Goal: Task Accomplishment & Management: Manage account settings

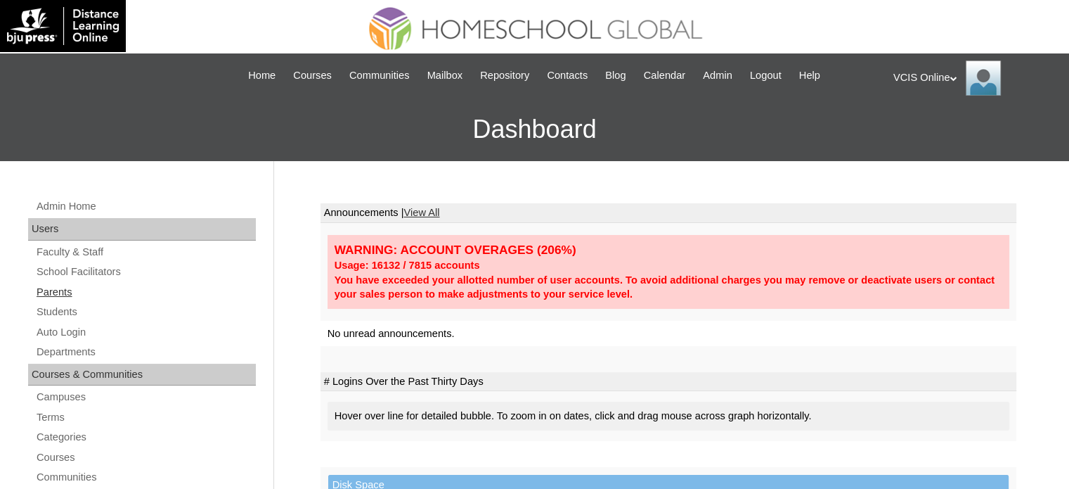
click at [124, 291] on link "Parents" at bounding box center [145, 292] width 221 height 18
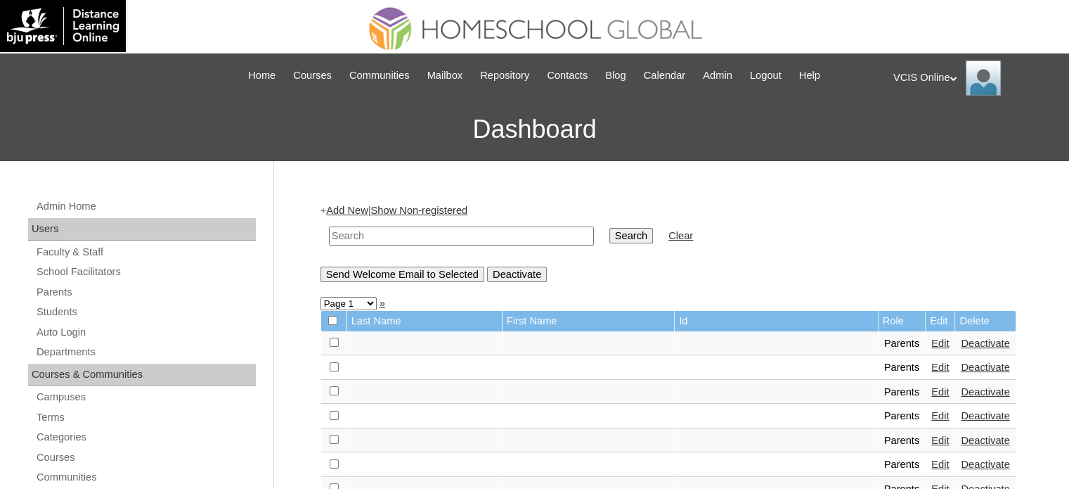
click at [430, 233] on input "text" at bounding box center [461, 235] width 265 height 19
paste input "VCIS007-KA-PA2025 VCIS012-5C-PA2025"
drag, startPoint x: 431, startPoint y: 231, endPoint x: 330, endPoint y: 224, distance: 101.5
click at [330, 224] on td "VCIS007-KA-PA2025 VCIS012-5C-PA2025" at bounding box center [461, 235] width 279 height 33
type input "VCIS012-5C-PA2025"
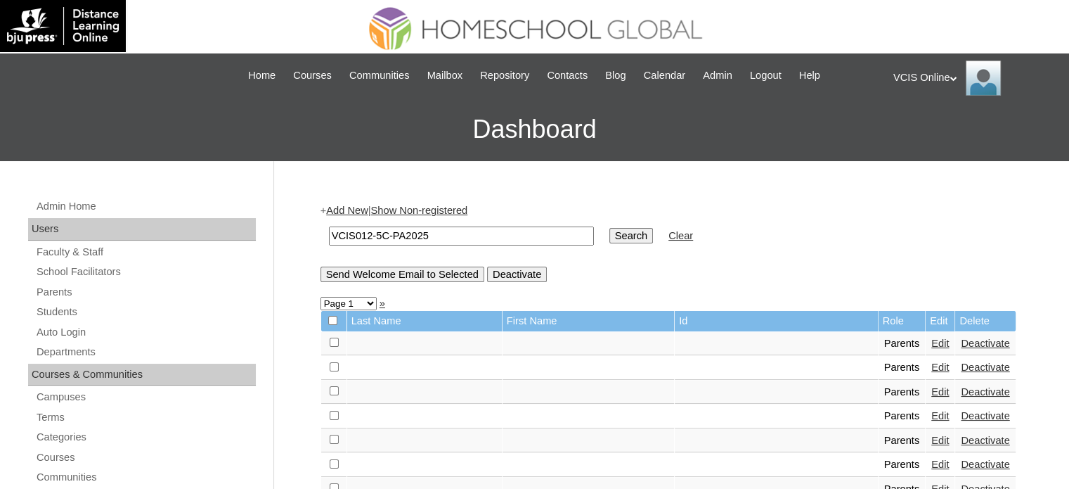
click at [609, 233] on input "Search" at bounding box center [631, 235] width 44 height 15
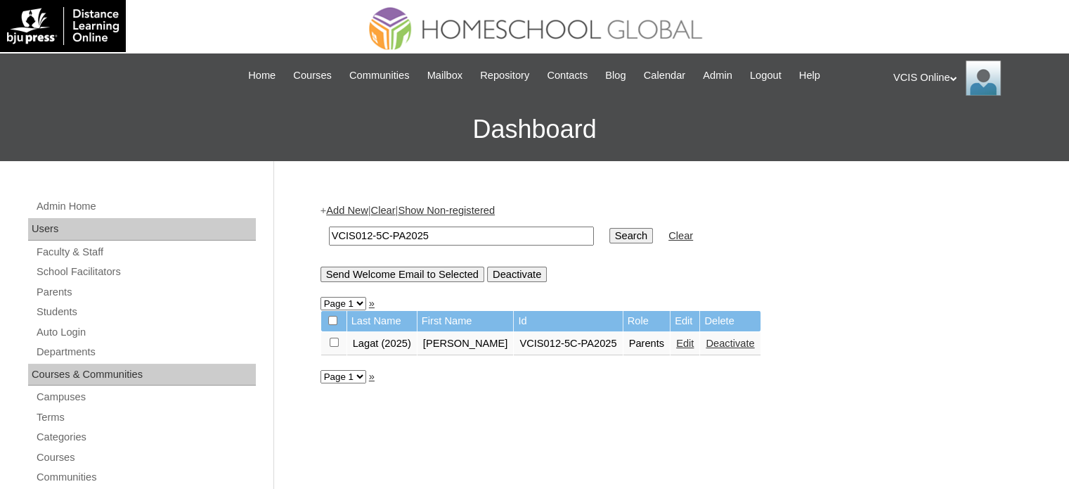
click at [459, 238] on input "VCIS012-5C-PA2025" at bounding box center [461, 235] width 265 height 19
click at [460, 238] on input "VCIS012-5C-PA2025" at bounding box center [461, 235] width 265 height 19
click at [609, 228] on input "Search" at bounding box center [631, 235] width 44 height 15
click at [430, 243] on input "VCIS012-5C-PA2025" at bounding box center [461, 235] width 265 height 19
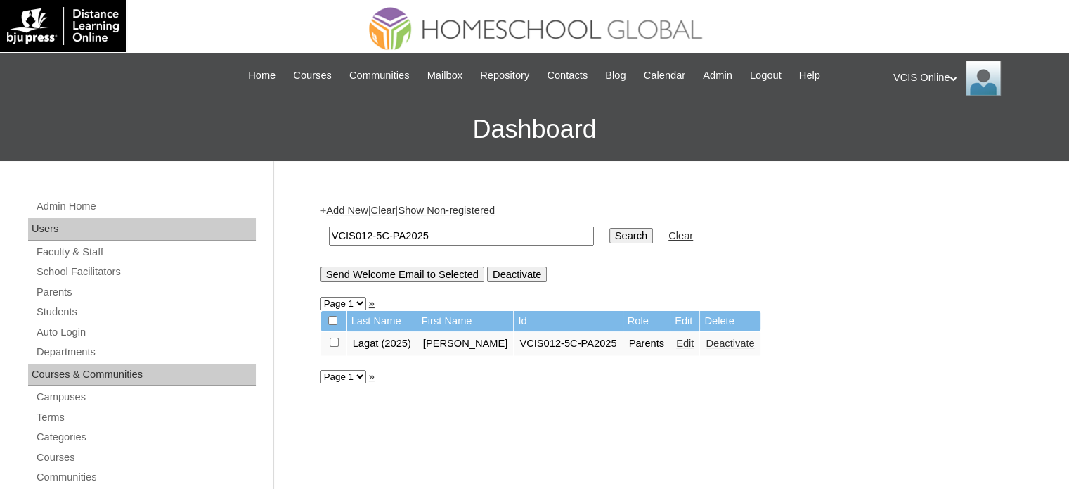
click at [430, 243] on input "VCIS012-5C-PA2025" at bounding box center [461, 235] width 265 height 19
paste input "3"
type input "VCIS013-5C-PA2025"
click at [609, 241] on input "Search" at bounding box center [631, 235] width 44 height 15
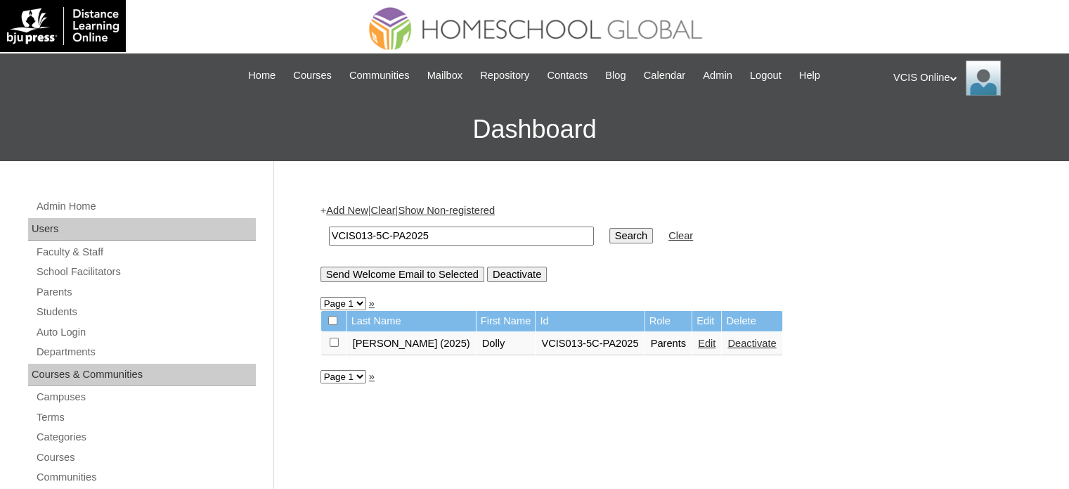
click at [698, 344] on link "Edit" at bounding box center [707, 342] width 18 height 11
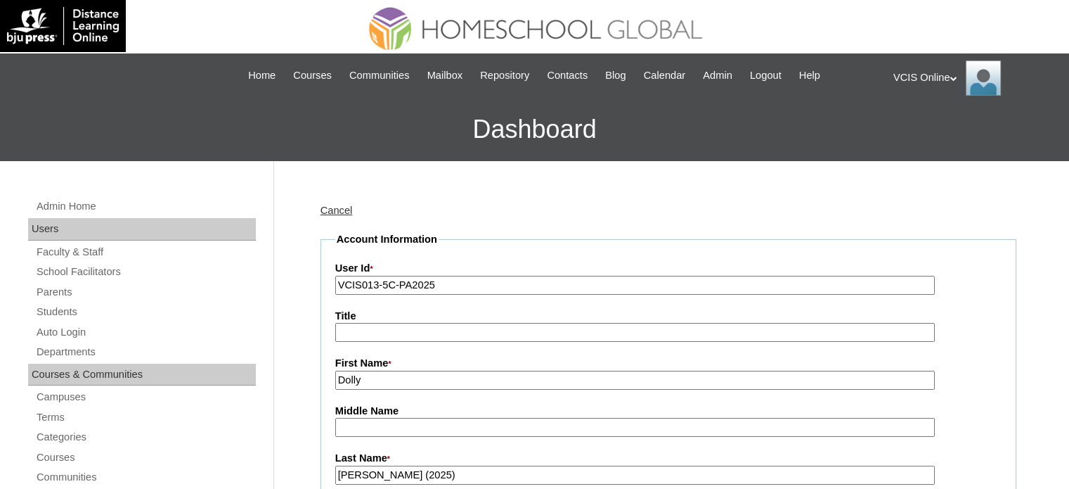
click at [983, 81] on img at bounding box center [983, 77] width 35 height 35
